Goal: Transaction & Acquisition: Book appointment/travel/reservation

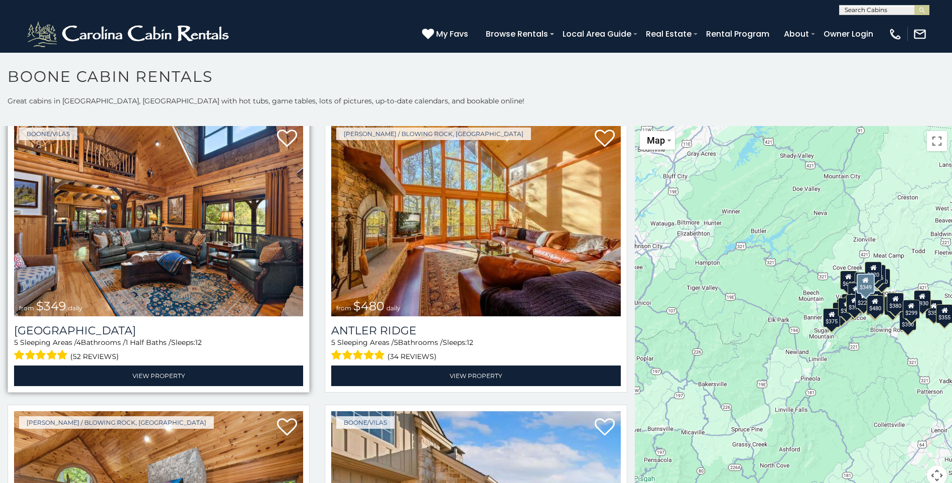
scroll to position [50, 0]
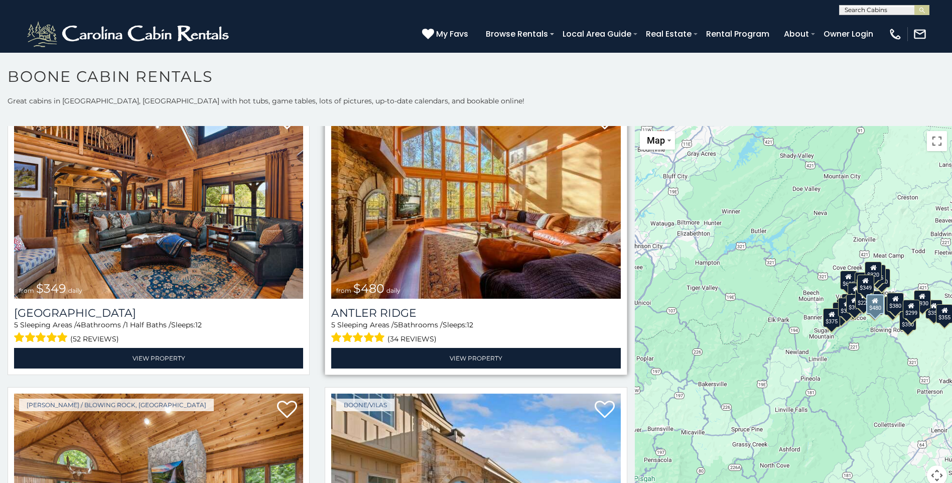
click at [439, 230] on img at bounding box center [475, 202] width 289 height 194
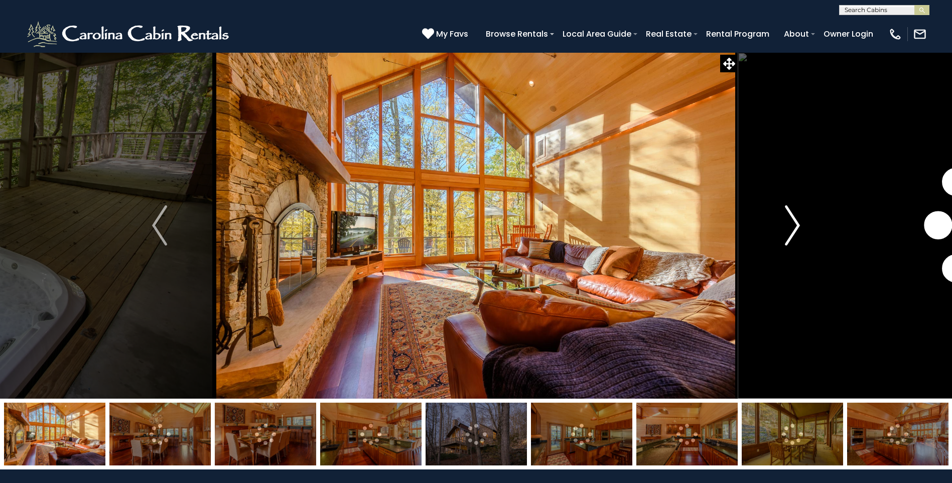
click at [795, 225] on img "Next" at bounding box center [792, 225] width 15 height 40
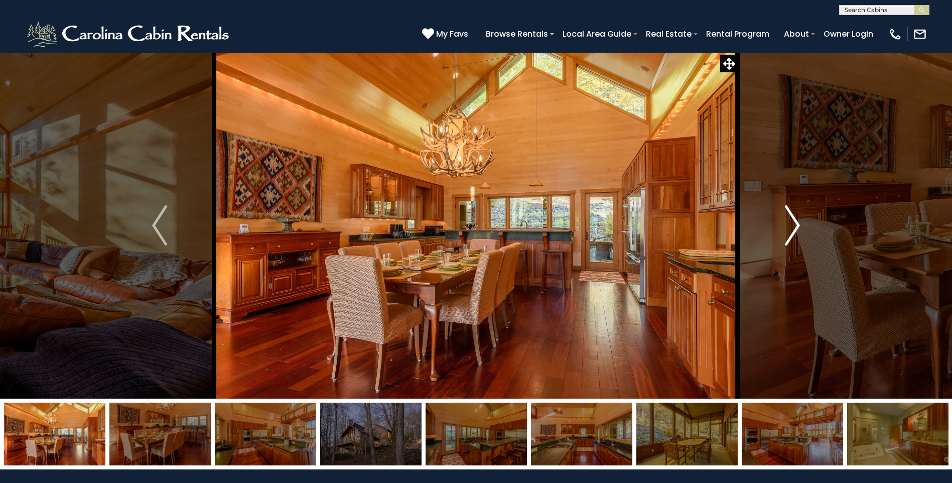
click at [793, 226] on img "Next" at bounding box center [792, 225] width 15 height 40
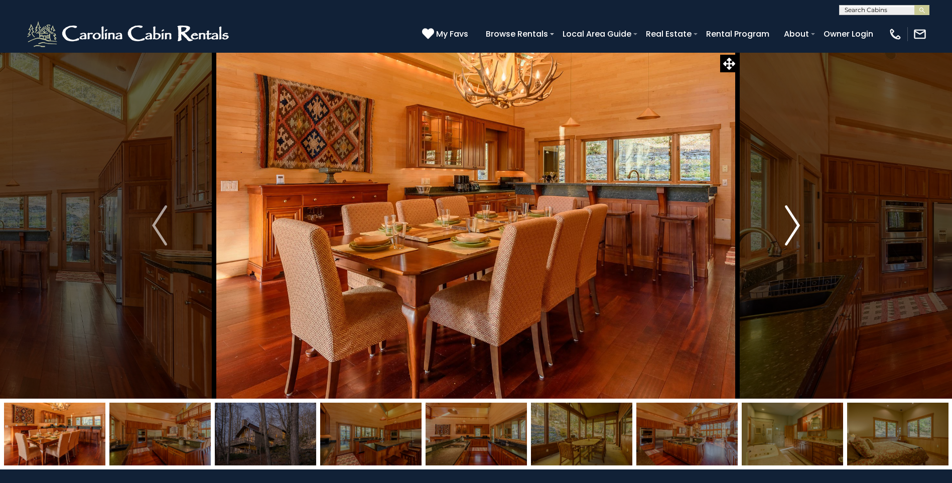
click at [788, 226] on img "Next" at bounding box center [792, 225] width 15 height 40
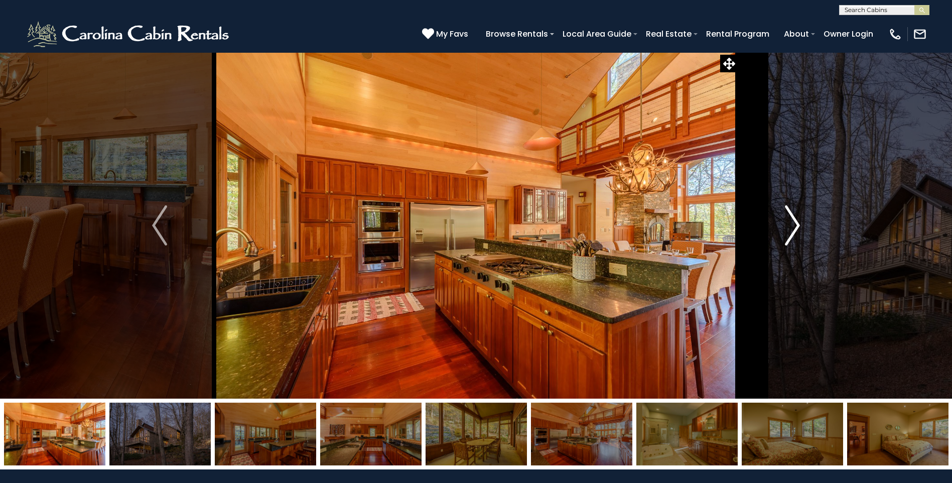
click at [787, 226] on img "Next" at bounding box center [792, 225] width 15 height 40
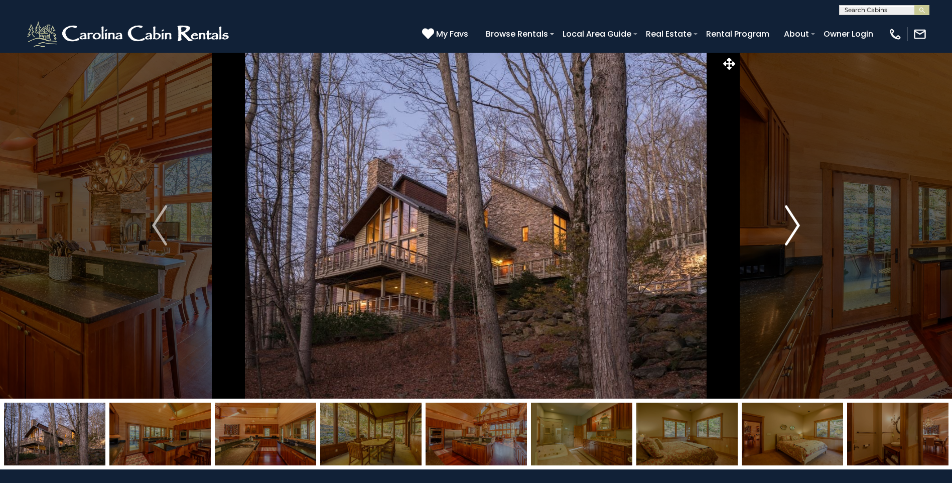
click at [783, 226] on button "Next" at bounding box center [791, 225] width 109 height 346
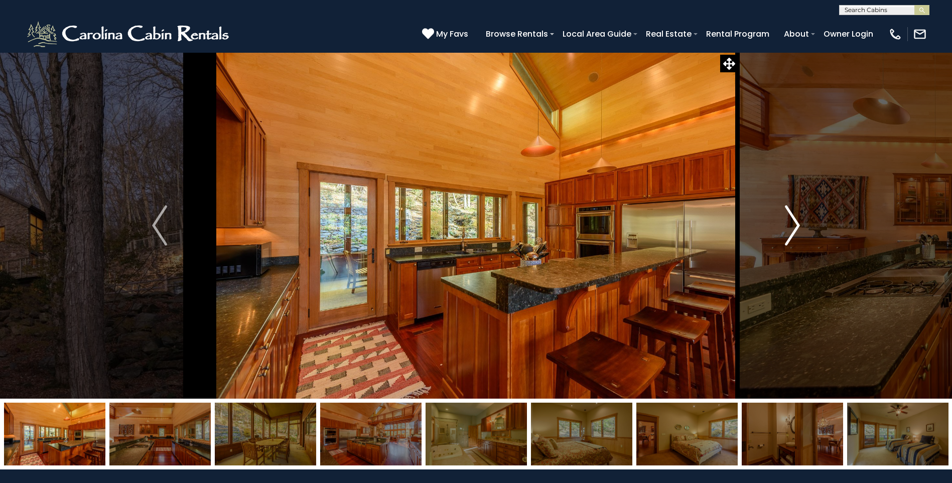
click at [789, 235] on img "Next" at bounding box center [792, 225] width 15 height 40
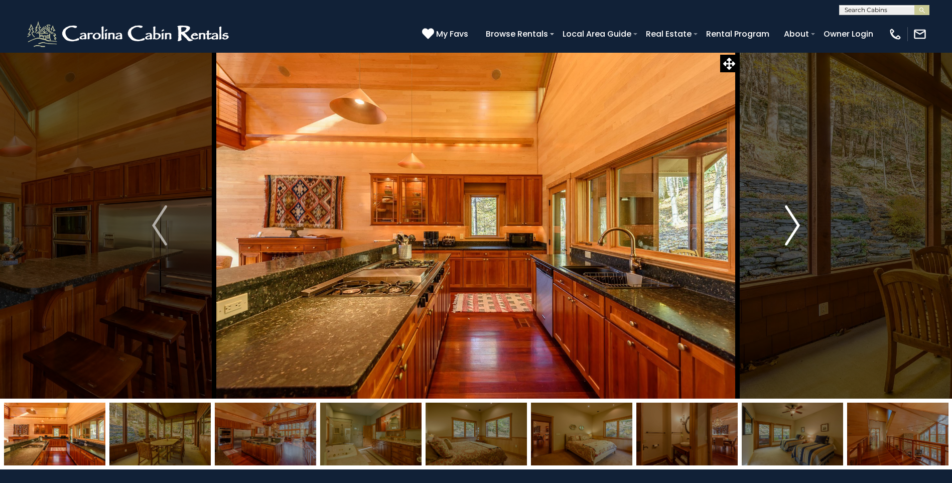
click at [788, 236] on img "Next" at bounding box center [792, 225] width 15 height 40
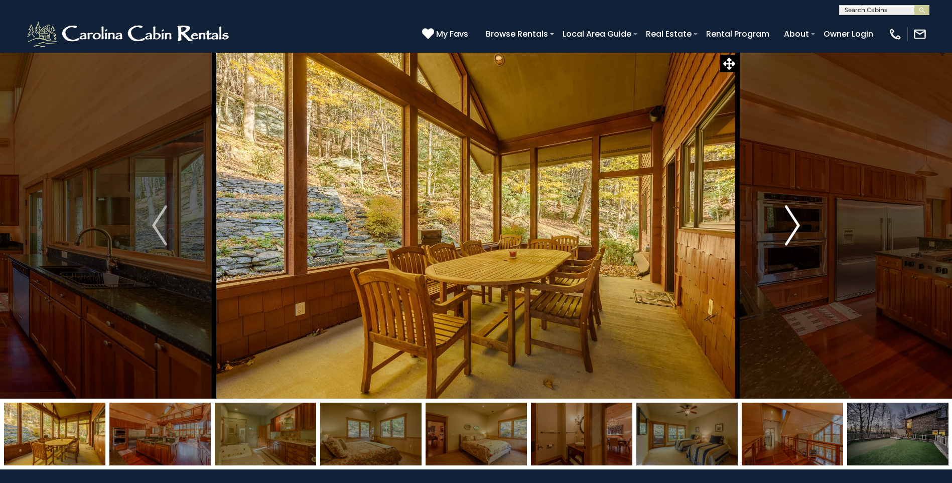
click at [785, 236] on img "Next" at bounding box center [792, 225] width 15 height 40
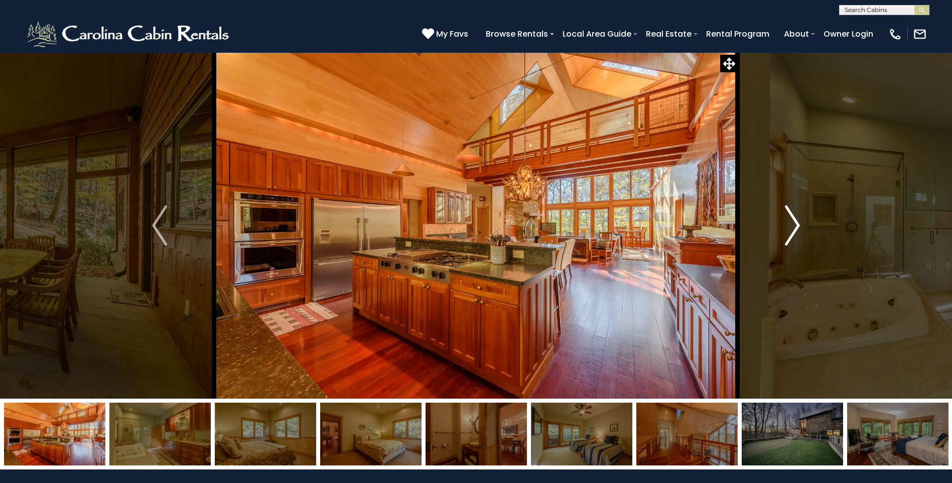
click at [782, 236] on button "Next" at bounding box center [791, 225] width 109 height 346
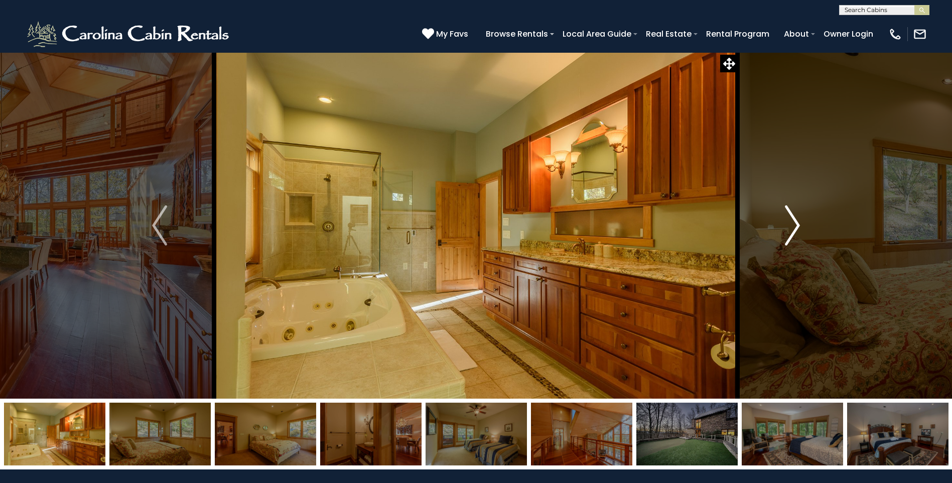
click at [782, 236] on button "Next" at bounding box center [791, 225] width 109 height 346
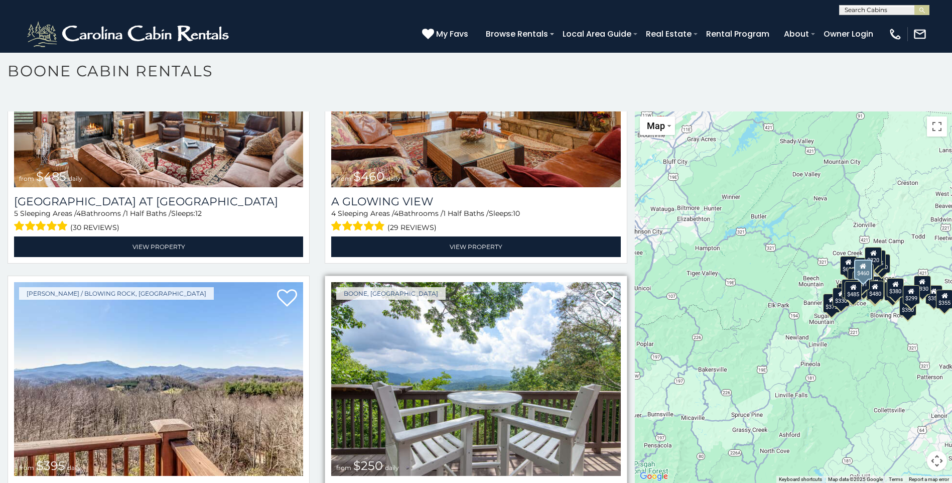
scroll to position [1880, 0]
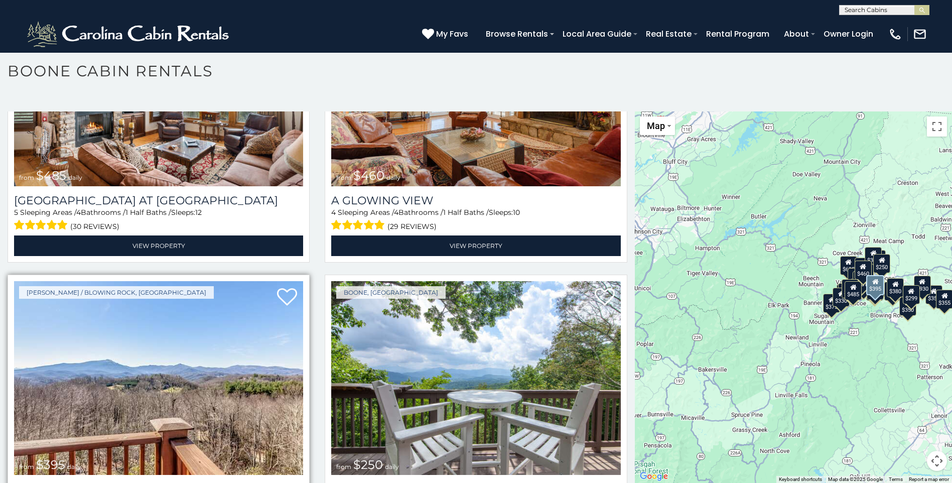
click at [115, 367] on img at bounding box center [158, 378] width 289 height 194
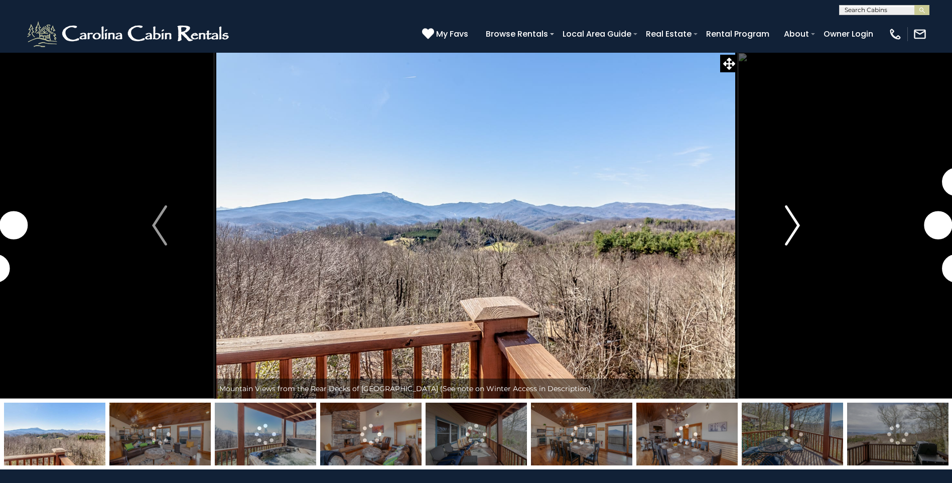
click at [793, 223] on img "Next" at bounding box center [792, 225] width 15 height 40
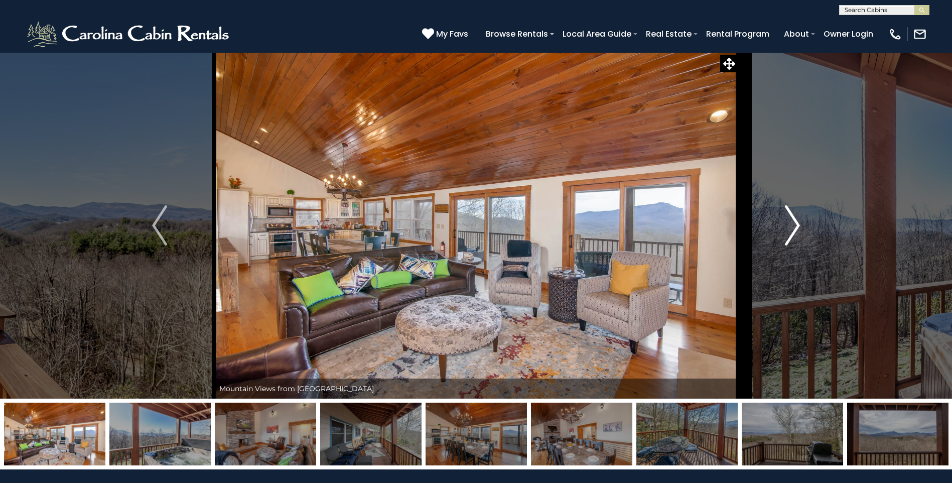
click at [790, 222] on img "Next" at bounding box center [792, 225] width 15 height 40
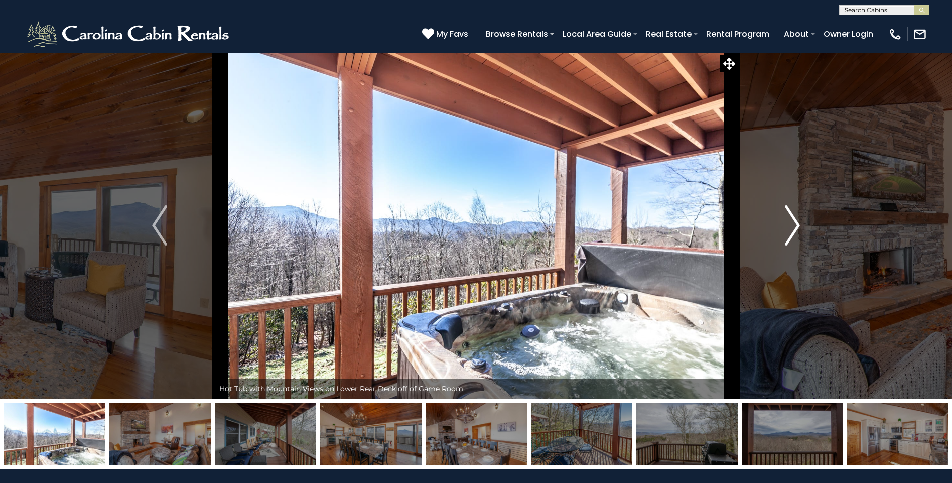
click at [790, 222] on img "Next" at bounding box center [792, 225] width 15 height 40
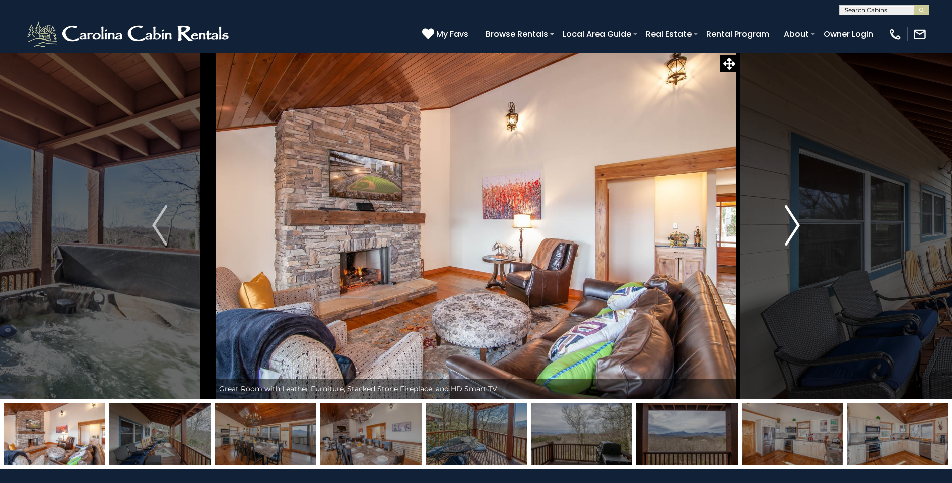
click at [790, 222] on img "Next" at bounding box center [792, 225] width 15 height 40
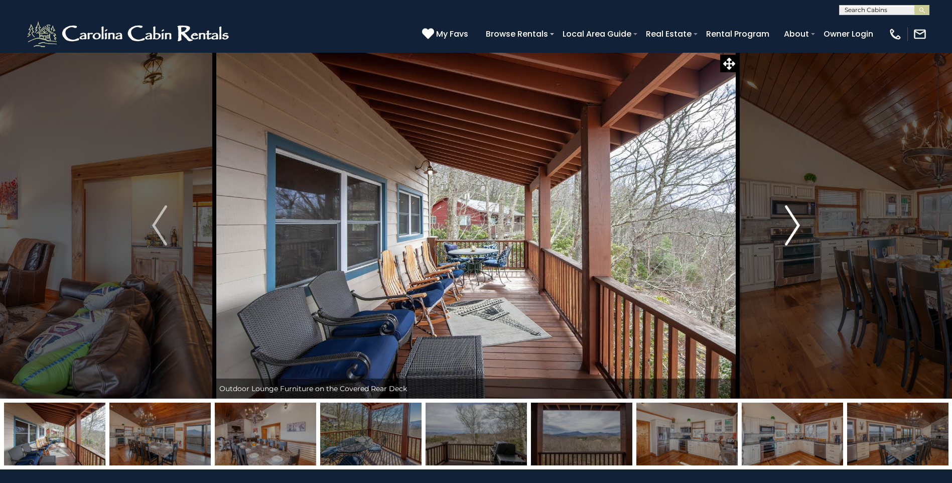
click at [790, 222] on img "Next" at bounding box center [792, 225] width 15 height 40
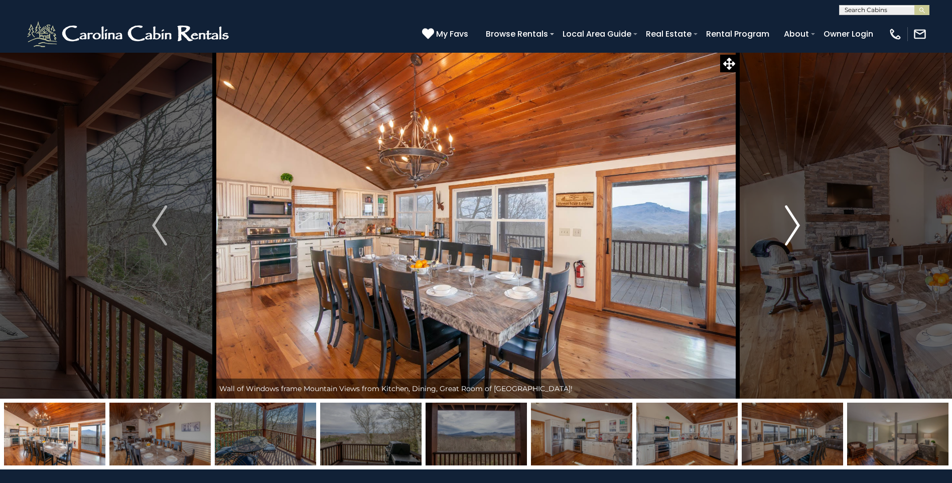
click at [790, 222] on img "Next" at bounding box center [792, 225] width 15 height 40
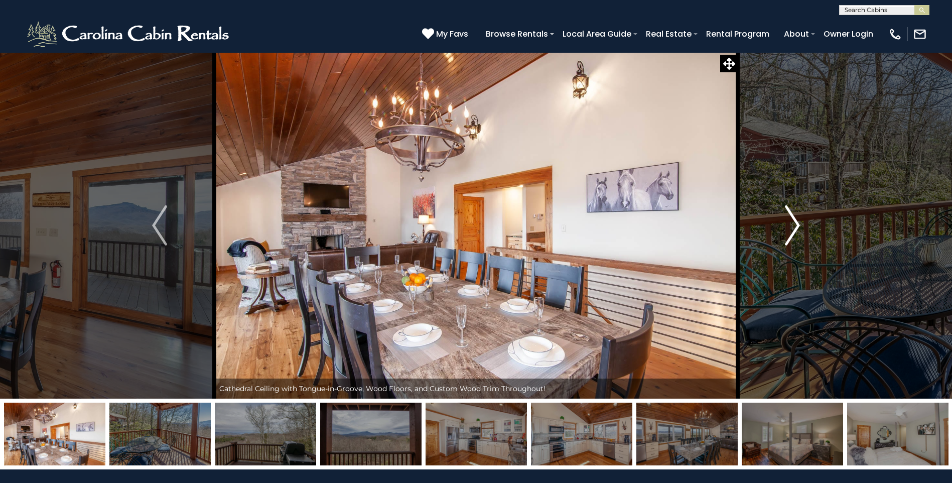
click at [792, 226] on img "Next" at bounding box center [792, 225] width 15 height 40
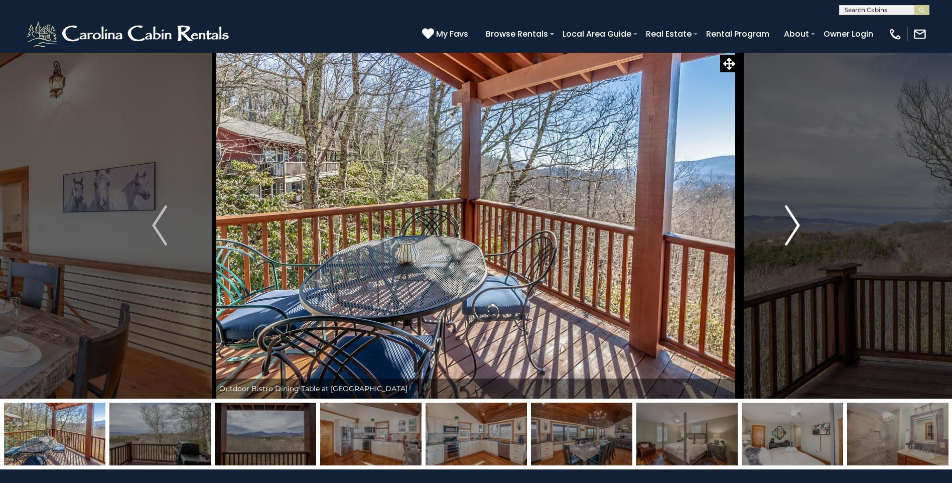
click at [792, 226] on img "Next" at bounding box center [792, 225] width 15 height 40
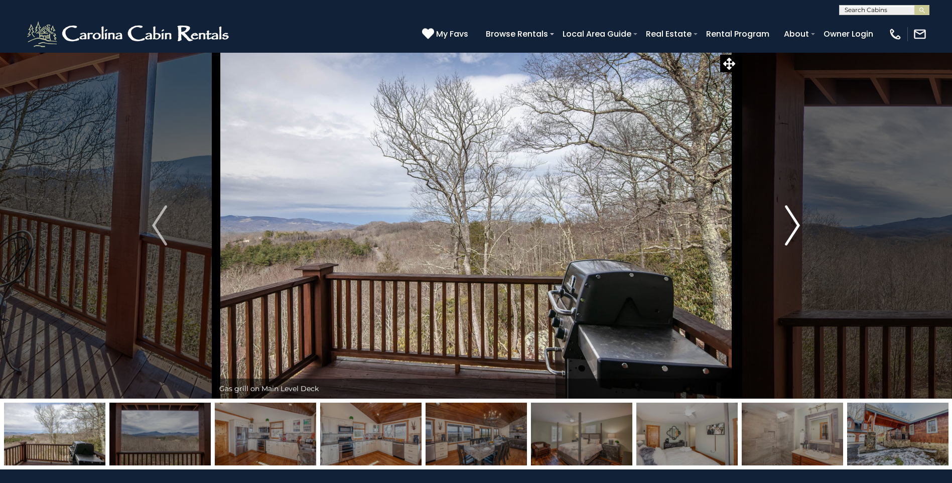
click at [792, 225] on img "Next" at bounding box center [792, 225] width 15 height 40
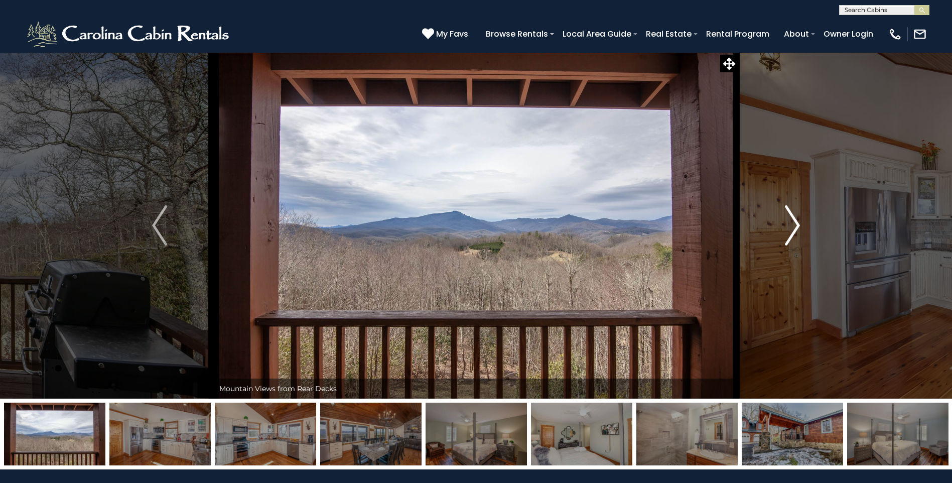
click at [790, 227] on img "Next" at bounding box center [792, 225] width 15 height 40
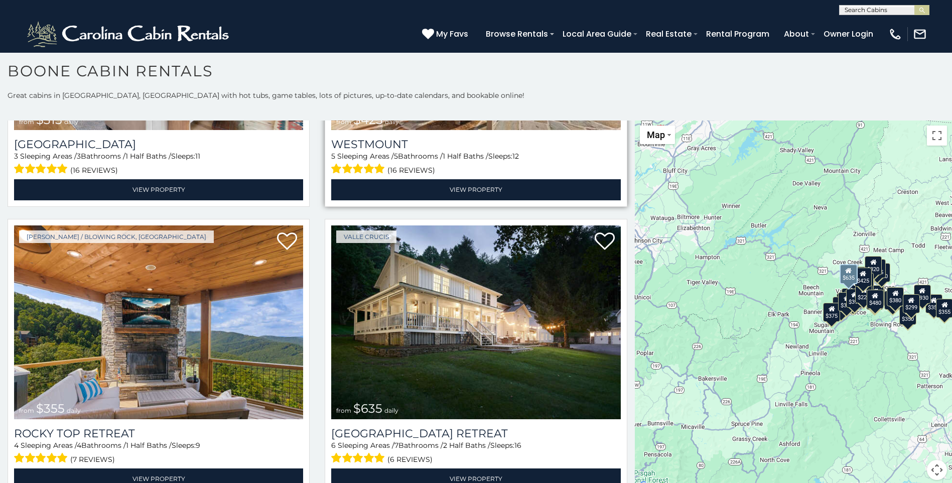
scroll to position [251, 0]
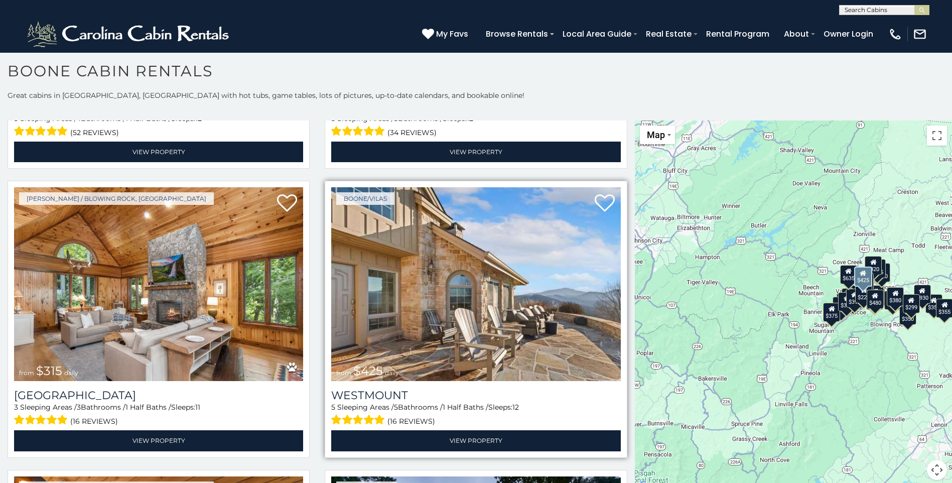
click at [447, 267] on img at bounding box center [475, 284] width 289 height 194
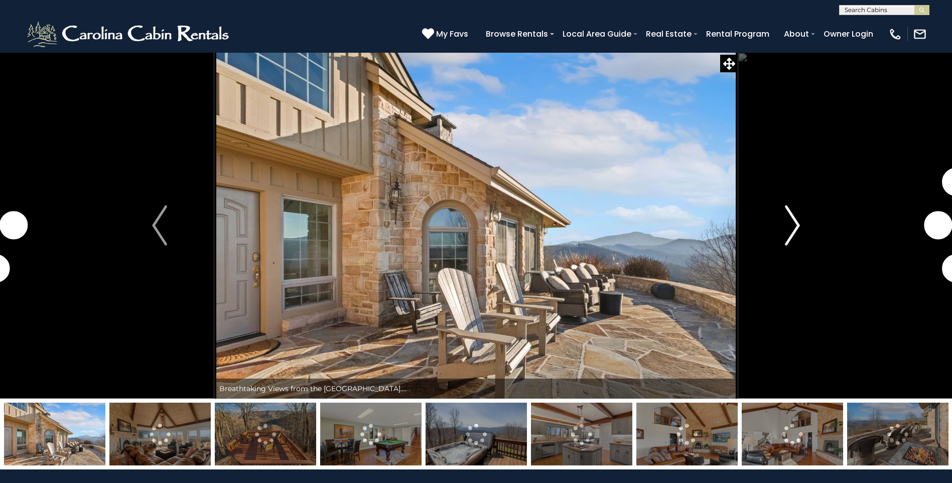
click at [795, 224] on img "Next" at bounding box center [792, 225] width 15 height 40
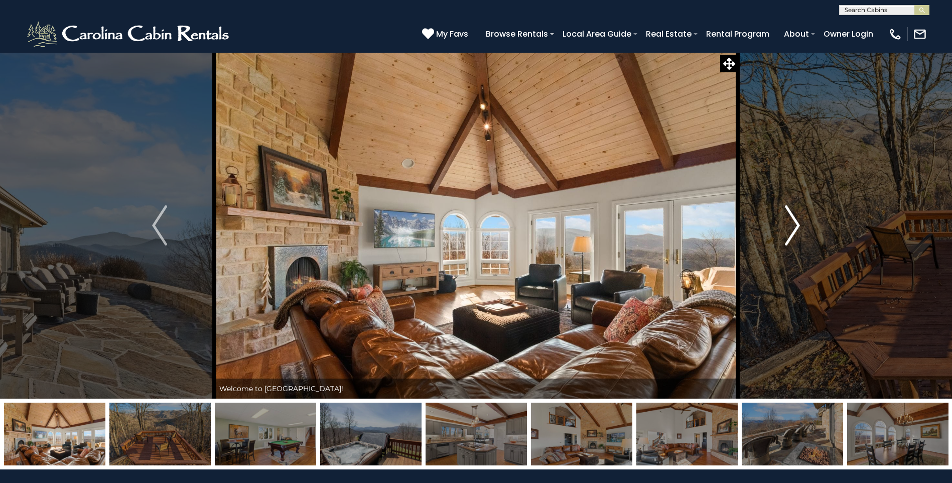
click at [795, 225] on img "Next" at bounding box center [792, 225] width 15 height 40
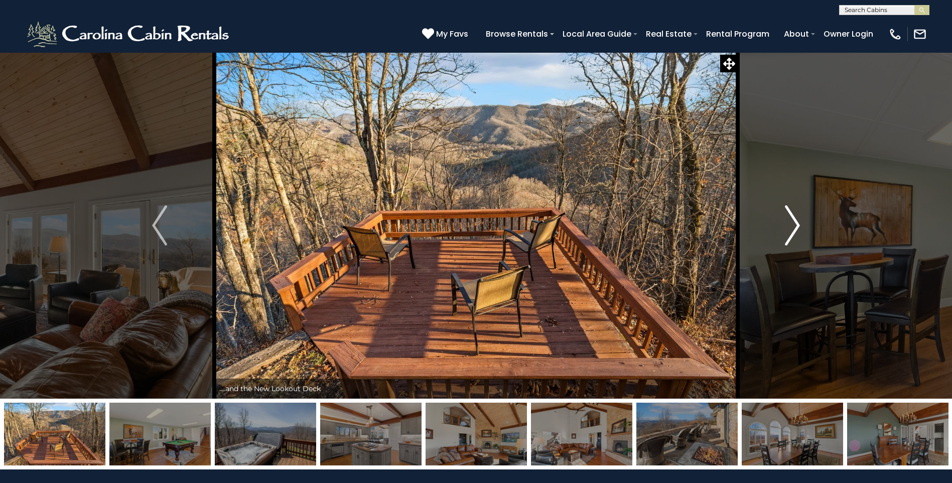
click at [795, 226] on img "Next" at bounding box center [792, 225] width 15 height 40
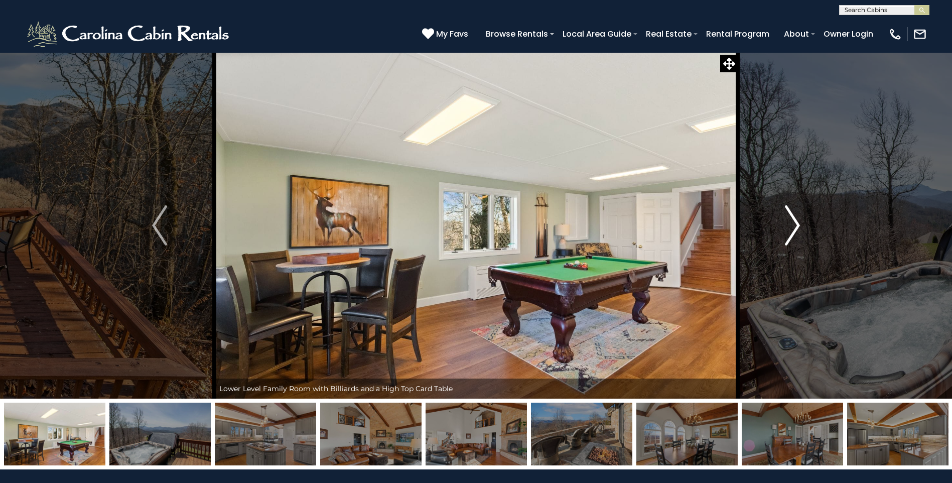
click at [794, 228] on img "Next" at bounding box center [792, 225] width 15 height 40
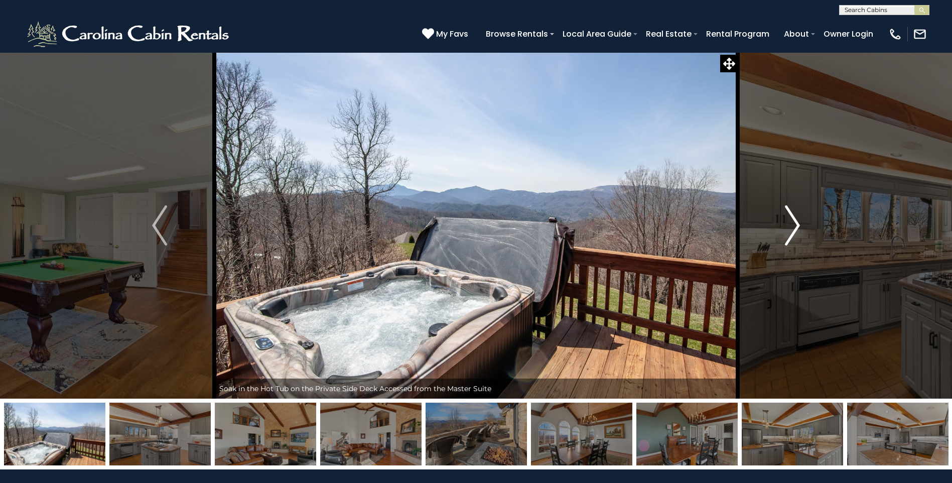
click at [794, 228] on img "Next" at bounding box center [792, 225] width 15 height 40
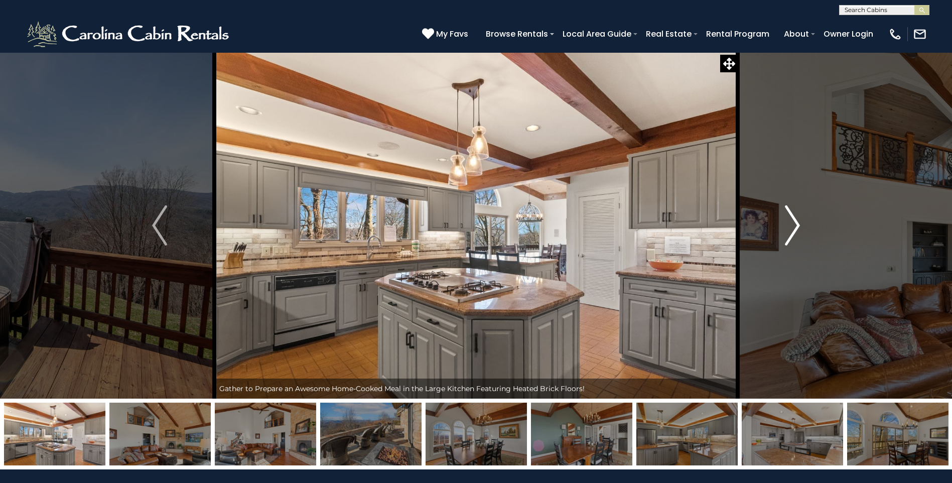
click at [794, 228] on img "Next" at bounding box center [792, 225] width 15 height 40
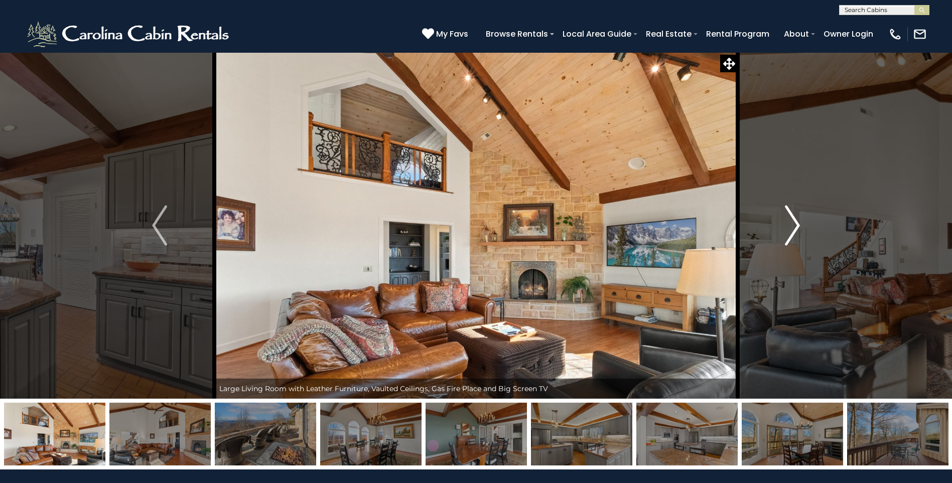
click at [794, 228] on img "Next" at bounding box center [792, 225] width 15 height 40
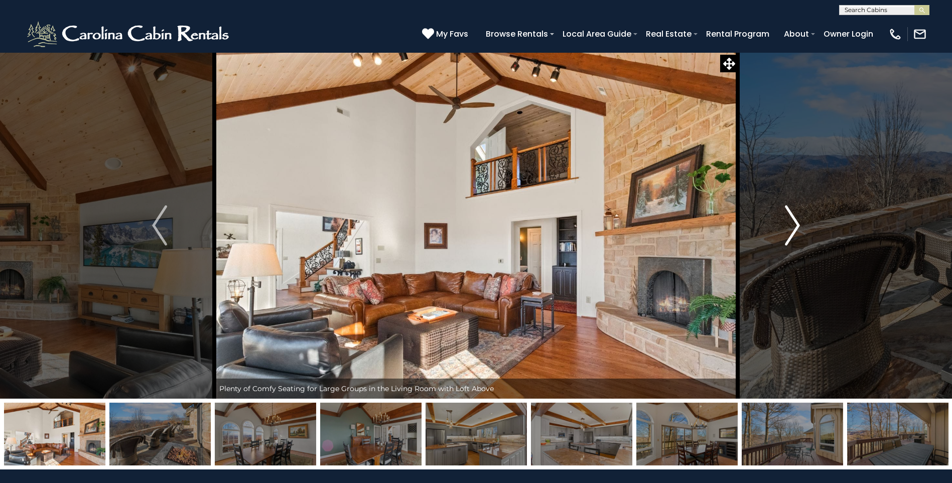
click at [794, 228] on img "Next" at bounding box center [792, 225] width 15 height 40
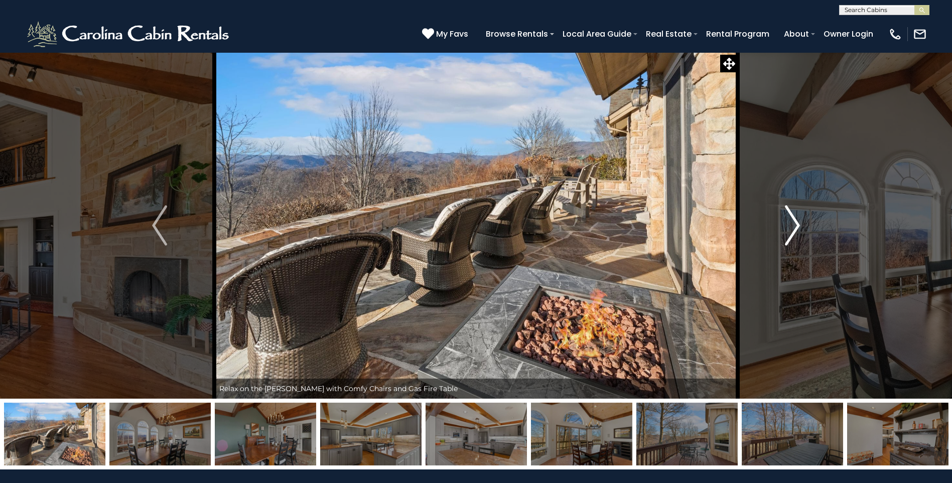
click at [794, 228] on img "Next" at bounding box center [792, 225] width 15 height 40
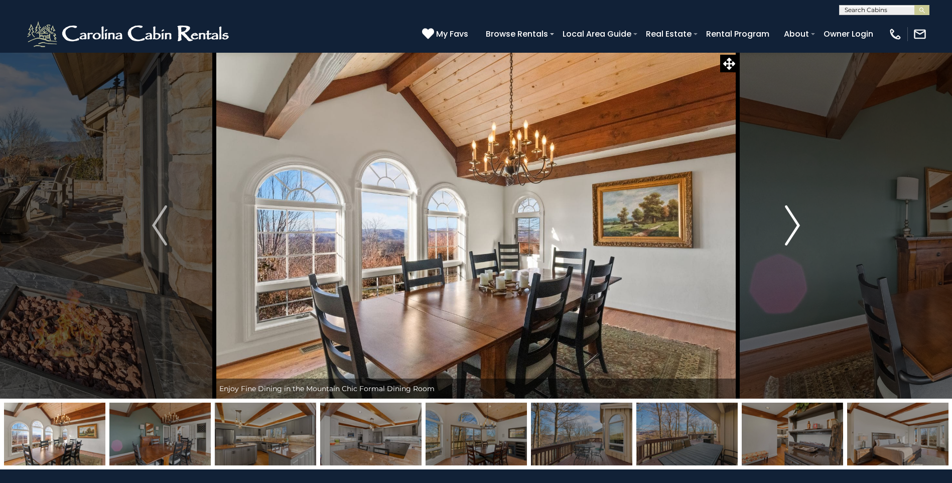
click at [794, 228] on img "Next" at bounding box center [792, 225] width 15 height 40
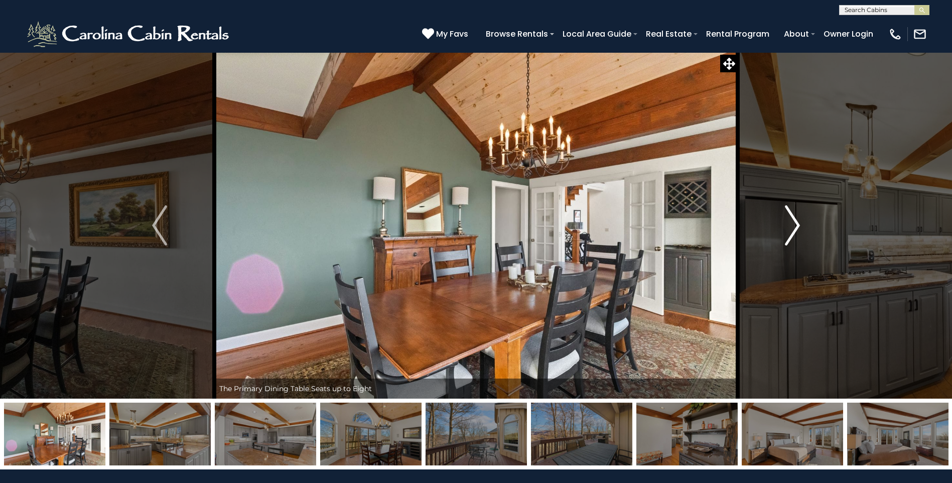
click at [794, 228] on img "Next" at bounding box center [792, 225] width 15 height 40
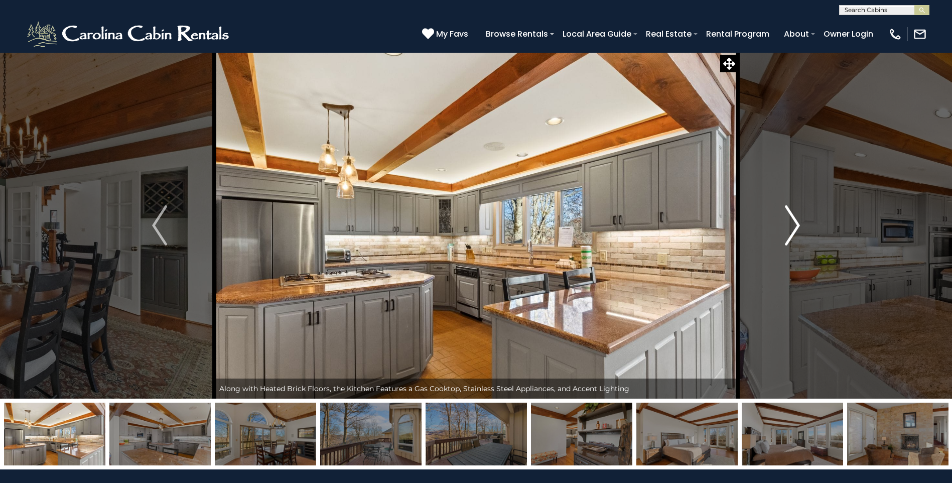
click at [794, 228] on img "Next" at bounding box center [792, 225] width 15 height 40
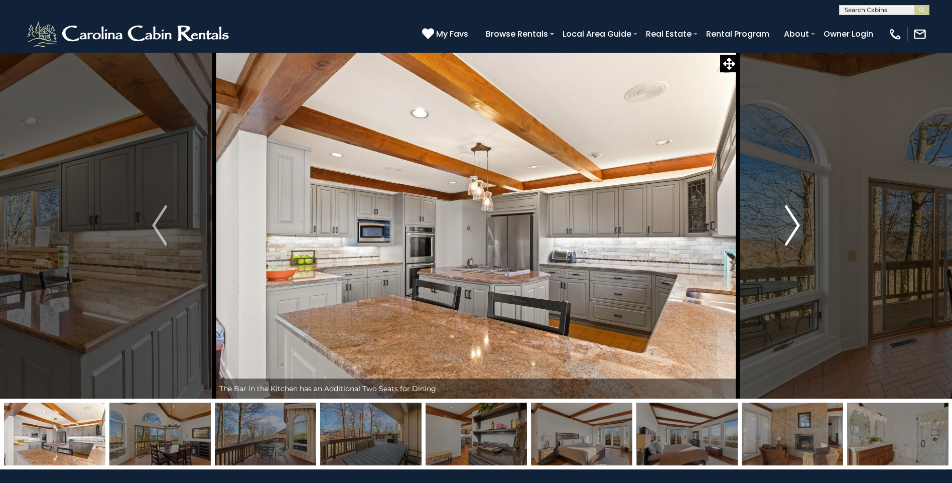
click at [794, 228] on img "Next" at bounding box center [792, 225] width 15 height 40
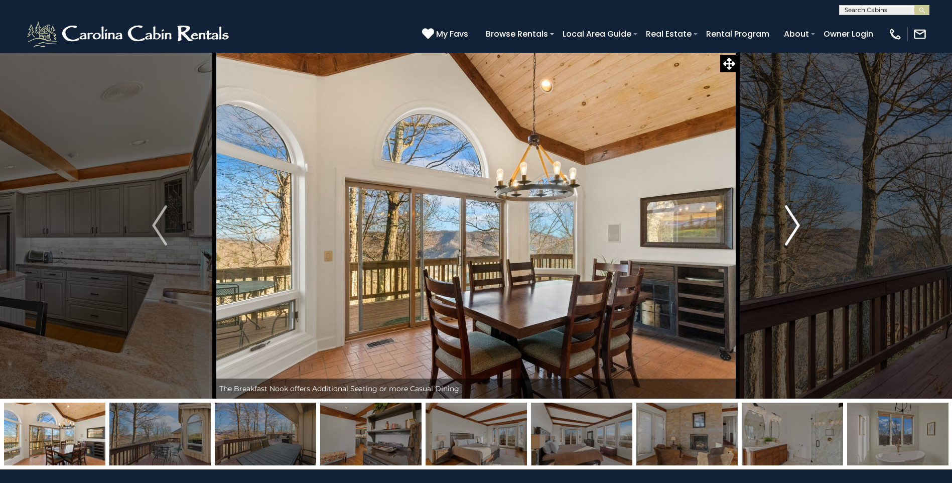
click at [794, 228] on img "Next" at bounding box center [792, 225] width 15 height 40
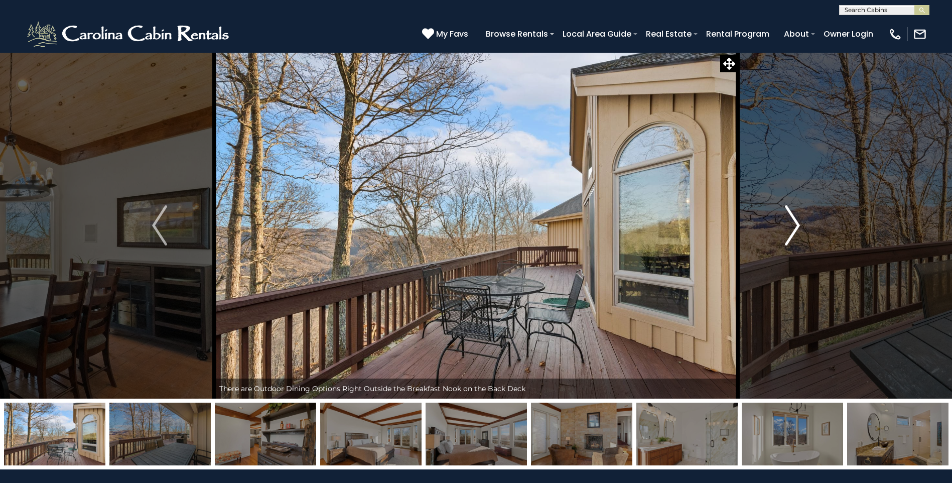
click at [794, 228] on img "Next" at bounding box center [792, 225] width 15 height 40
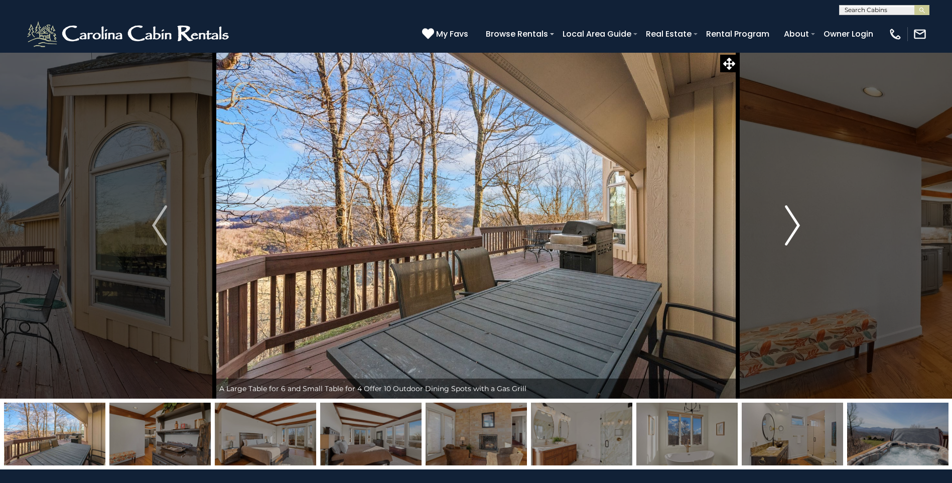
click at [794, 228] on img "Next" at bounding box center [792, 225] width 15 height 40
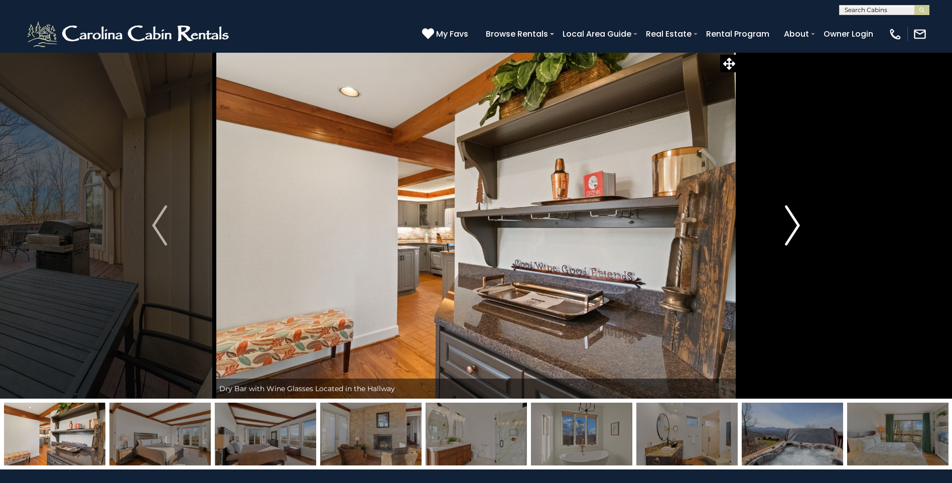
click at [794, 228] on img "Next" at bounding box center [792, 225] width 15 height 40
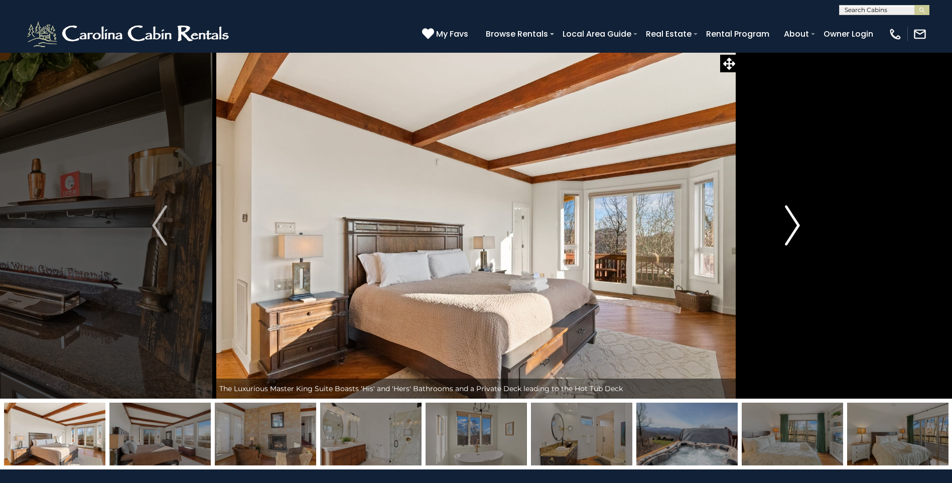
click at [794, 228] on img "Next" at bounding box center [792, 225] width 15 height 40
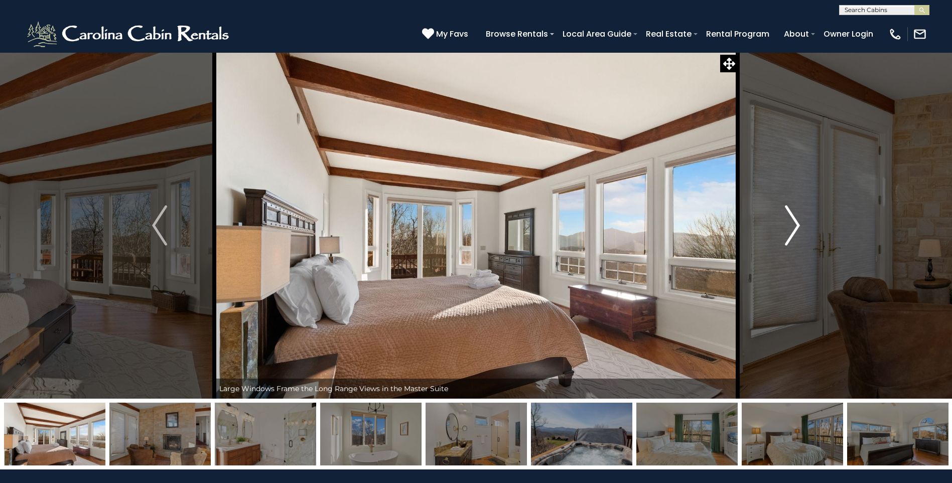
click at [794, 228] on img "Next" at bounding box center [792, 225] width 15 height 40
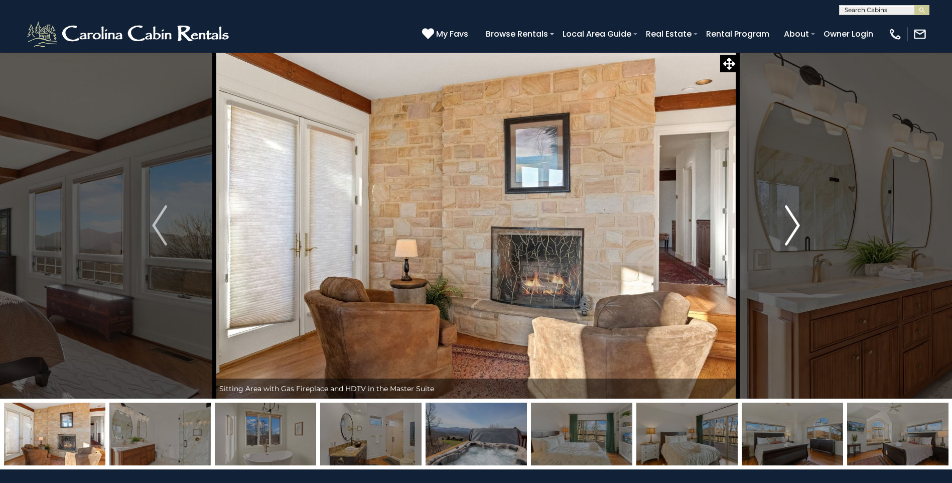
click at [794, 228] on img "Next" at bounding box center [792, 225] width 15 height 40
